Goal: Communication & Community: Connect with others

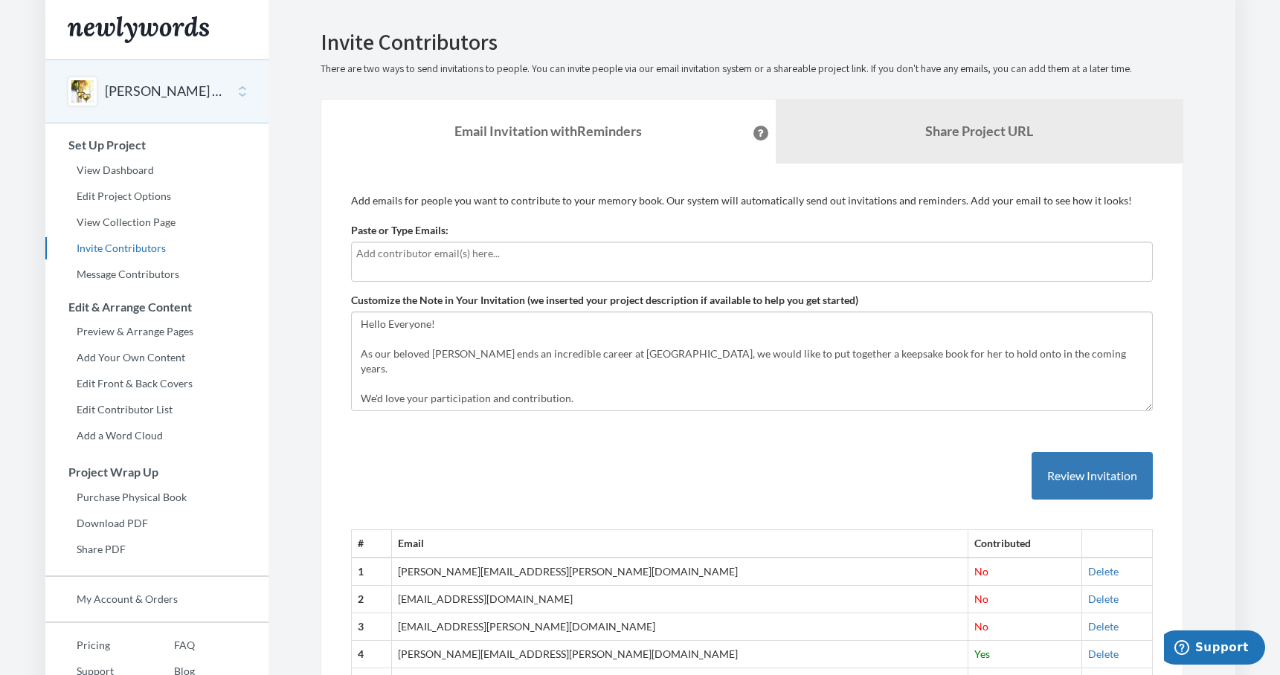
click at [465, 264] on div at bounding box center [752, 262] width 802 height 40
type input "[PERSON_NAME][EMAIL_ADDRESS][PERSON_NAME][DOMAIN_NAME]"
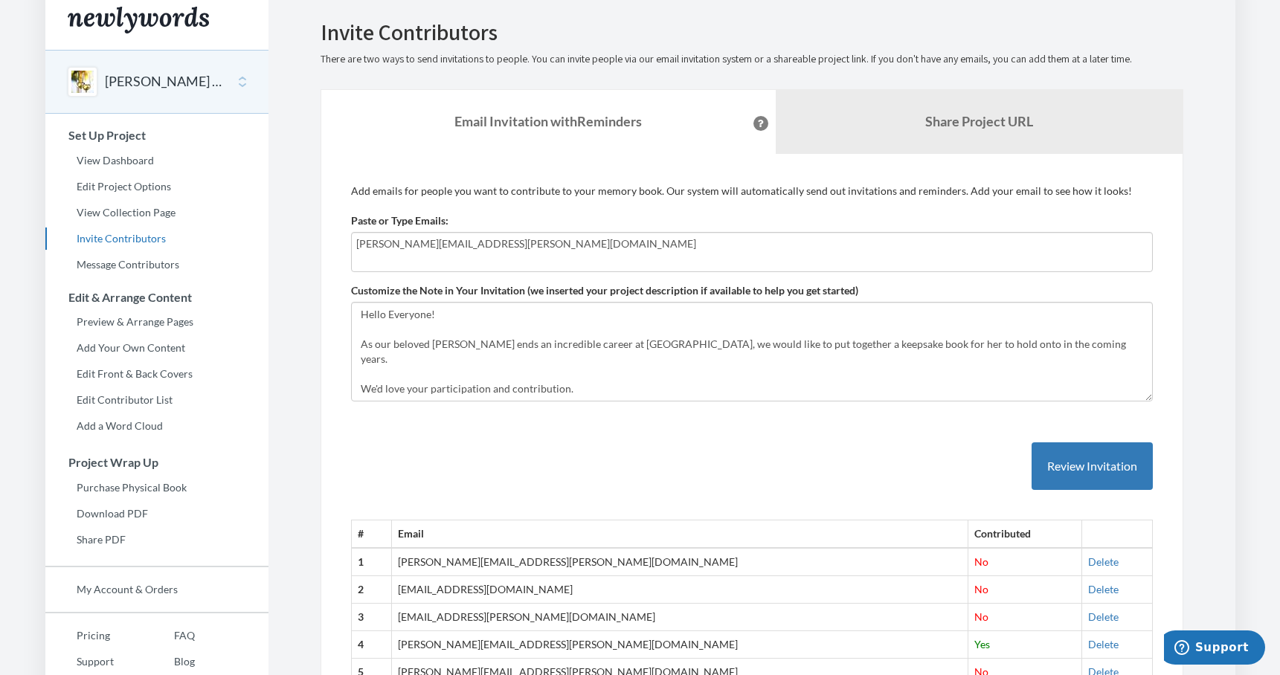
scroll to position [10, 0]
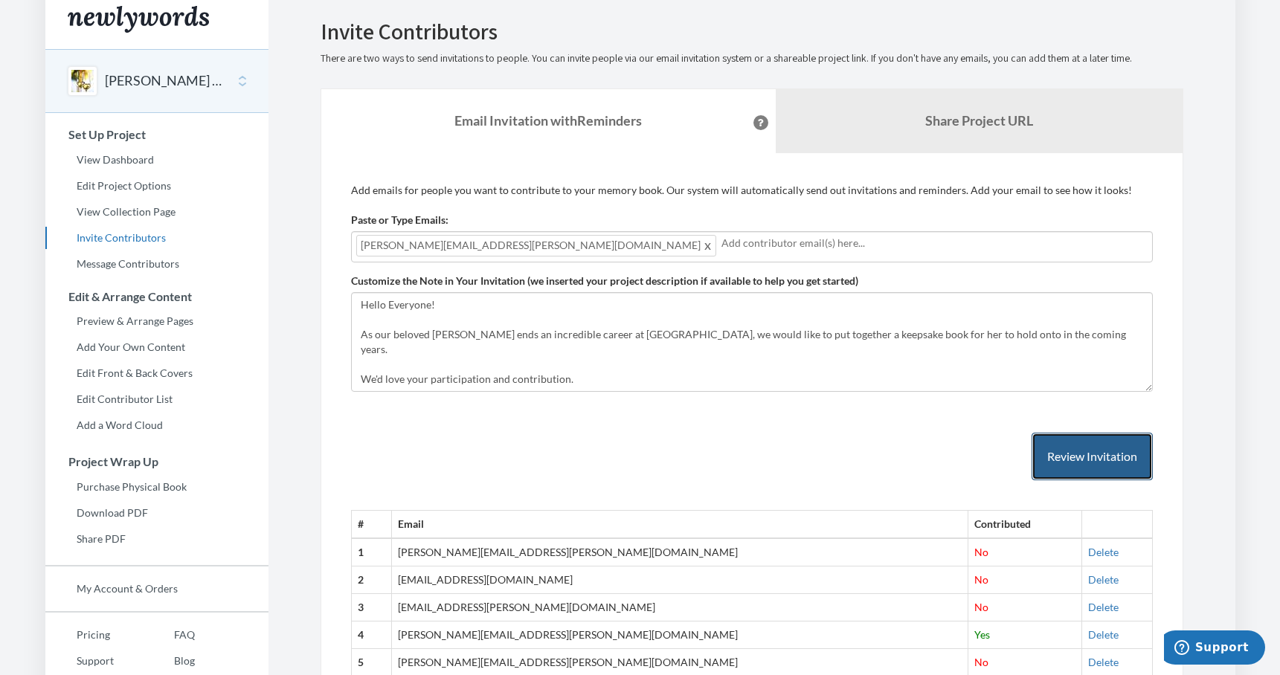
click at [1079, 450] on button "Review Invitation" at bounding box center [1092, 457] width 121 height 48
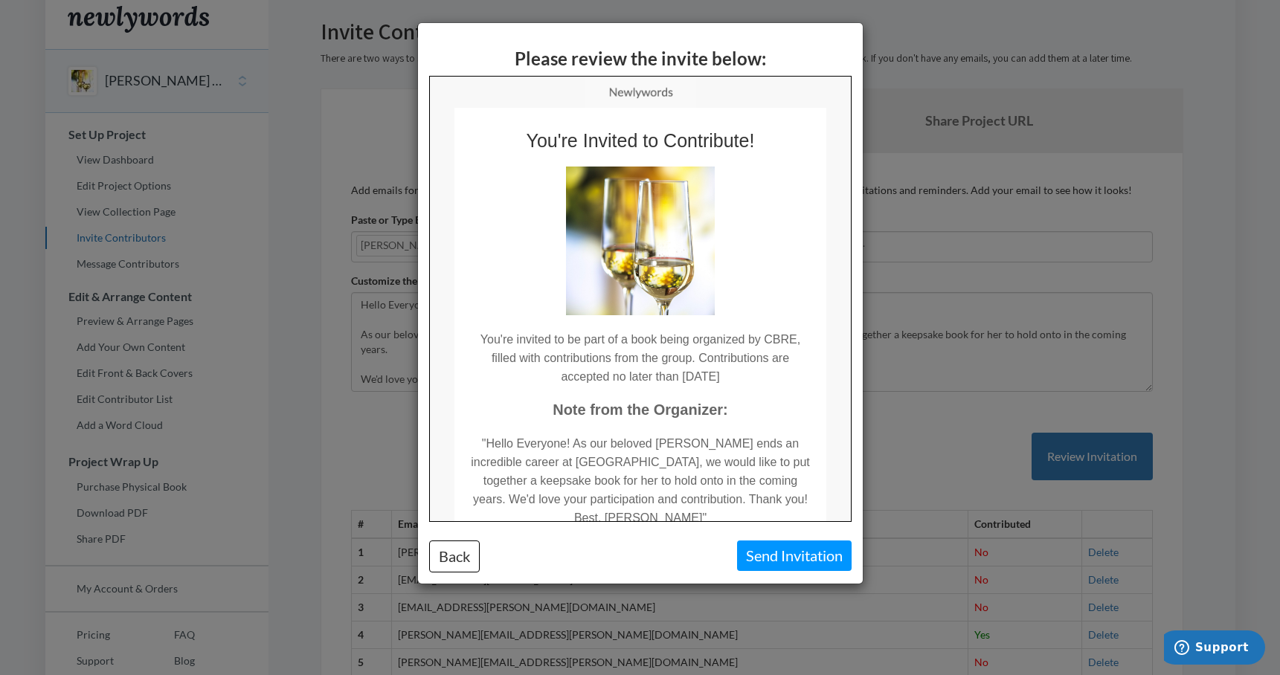
scroll to position [0, 0]
click at [783, 559] on button "Send Invitation" at bounding box center [794, 556] width 115 height 30
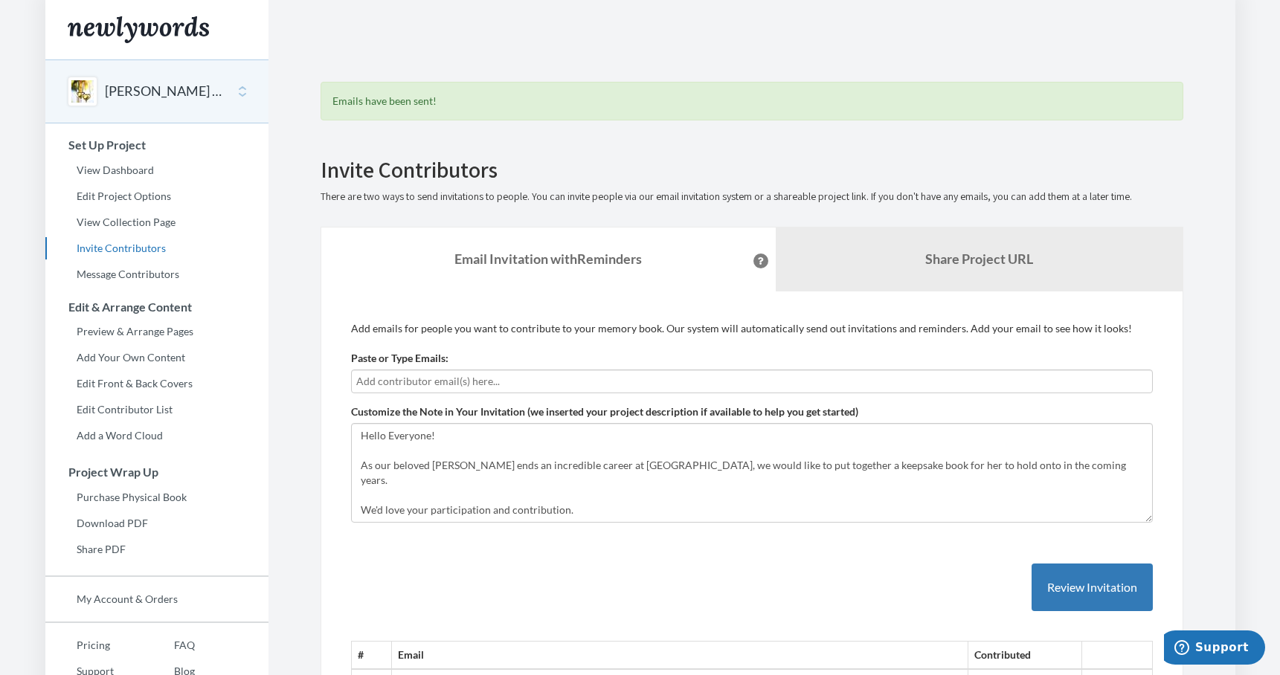
click at [464, 376] on input "text" at bounding box center [751, 381] width 791 height 16
click at [478, 373] on input "[PERSON_NAME].wil" at bounding box center [751, 381] width 791 height 16
drag, startPoint x: 478, startPoint y: 373, endPoint x: 265, endPoint y: 369, distance: 212.8
click at [265, 369] on div "Main menu [PERSON_NAME] Retirement Book Select a project [PERSON_NAME] Retireme…" at bounding box center [640, 531] width 1190 height 1063
paste input "text"
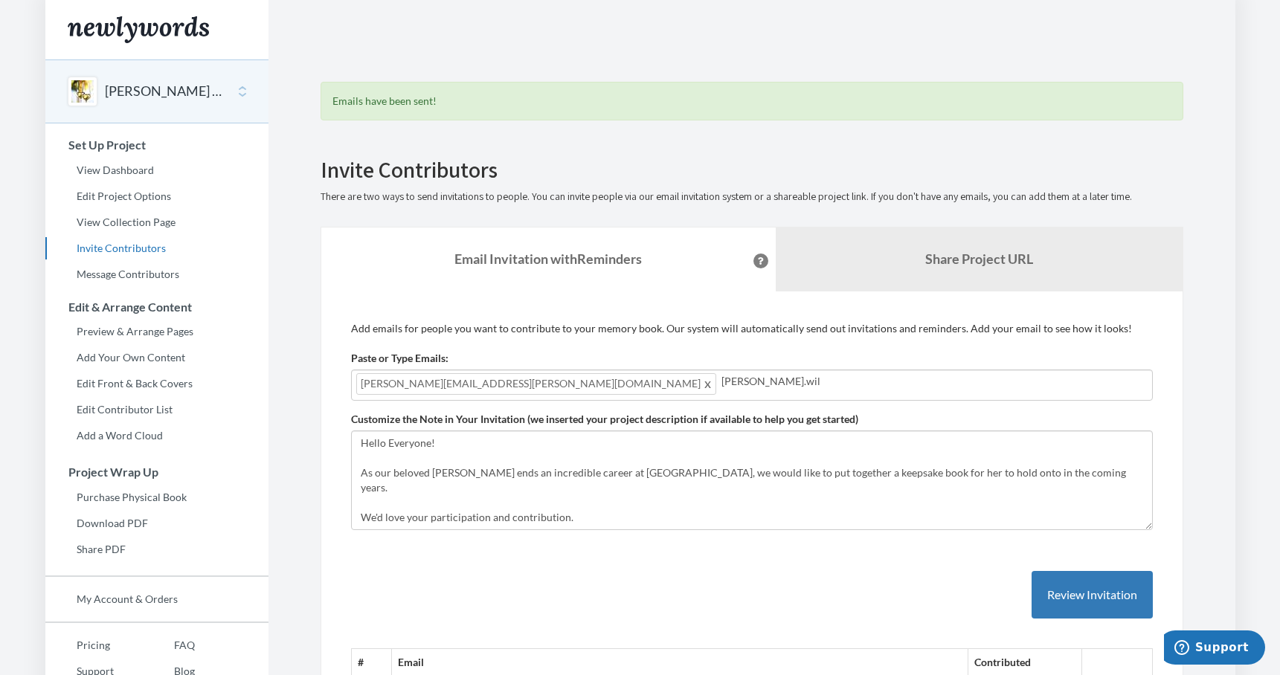
click at [722, 379] on input "[PERSON_NAME].wil" at bounding box center [935, 381] width 426 height 16
type input "A"
click at [1064, 608] on button "Review Invitation" at bounding box center [1092, 595] width 121 height 48
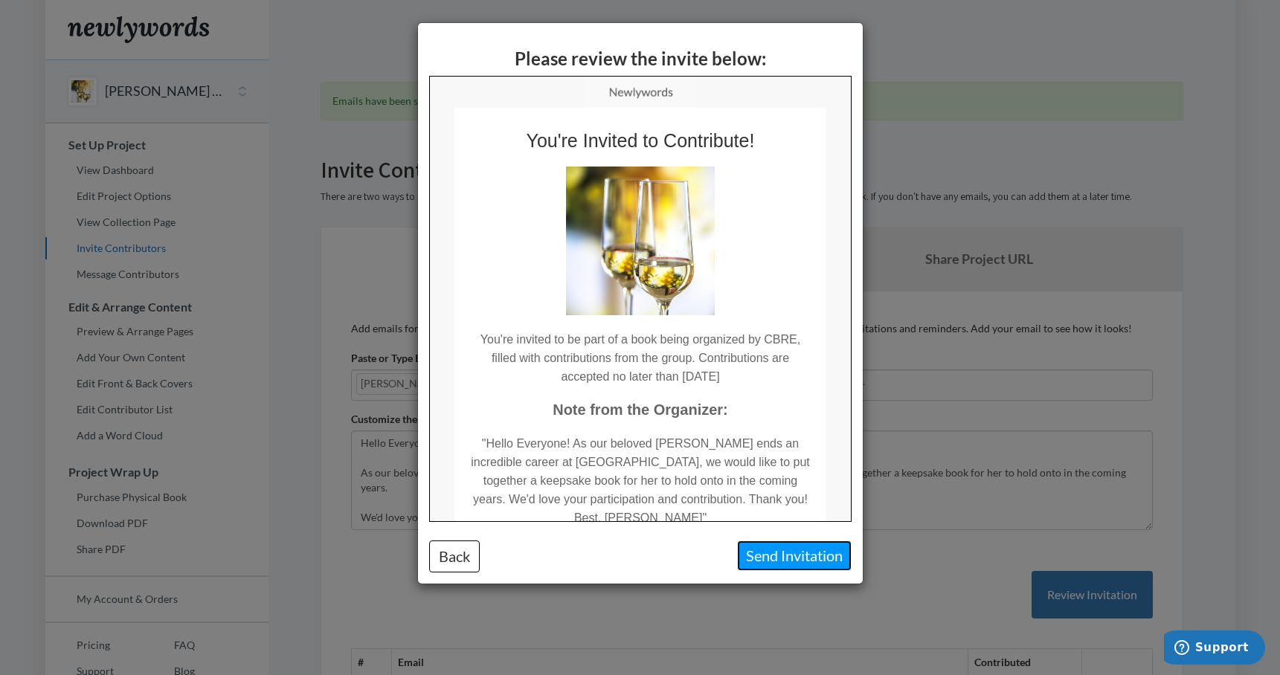
click at [823, 554] on button "Send Invitation" at bounding box center [794, 556] width 115 height 30
